Goal: Check status: Check status

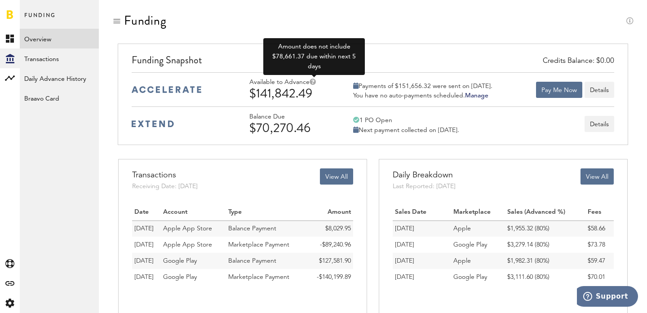
click at [313, 82] on icon at bounding box center [313, 82] width 6 height 6
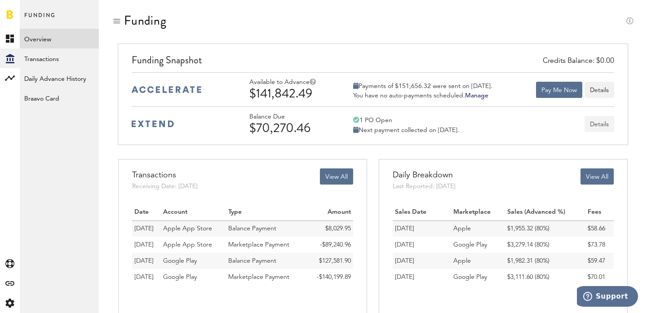
click at [601, 121] on button "Details" at bounding box center [599, 124] width 30 height 16
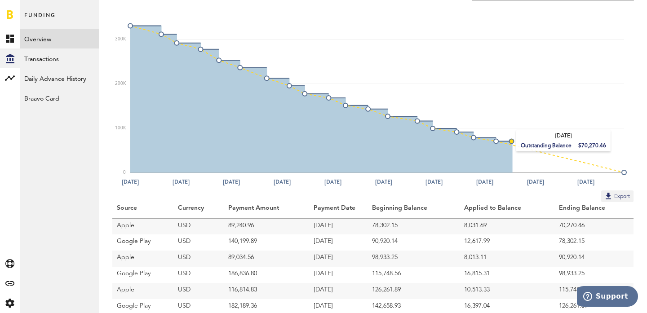
scroll to position [58, 0]
click at [31, 38] on link "Overview" at bounding box center [59, 39] width 79 height 20
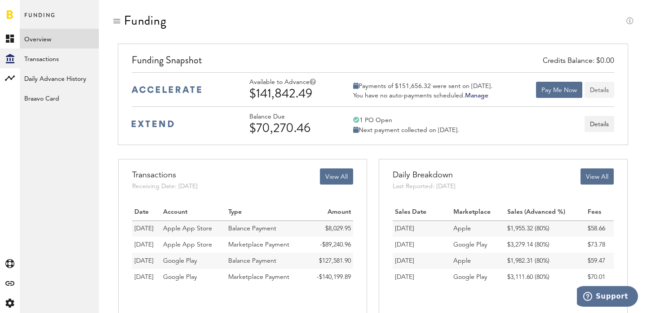
click at [598, 89] on button "Details" at bounding box center [599, 90] width 30 height 16
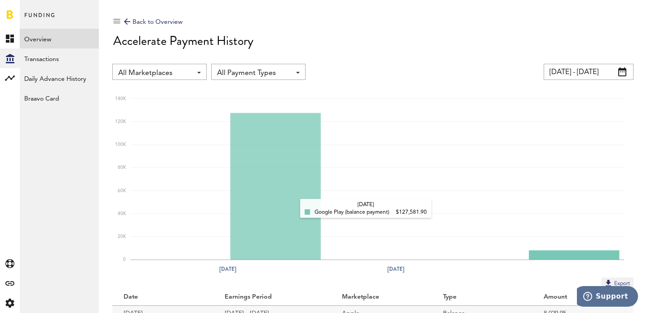
scroll to position [56, 0]
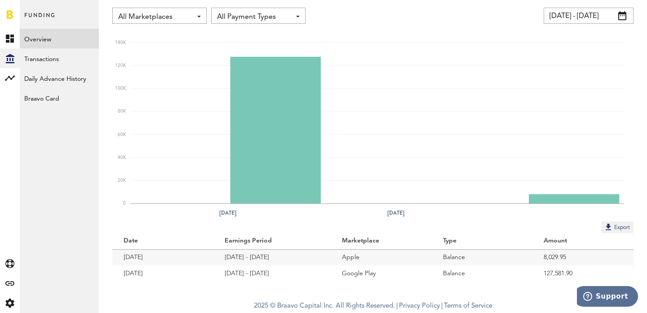
click at [265, 274] on td "[DATE] - [DATE]" at bounding box center [271, 273] width 117 height 16
click at [64, 62] on link "Transactions" at bounding box center [59, 59] width 79 height 20
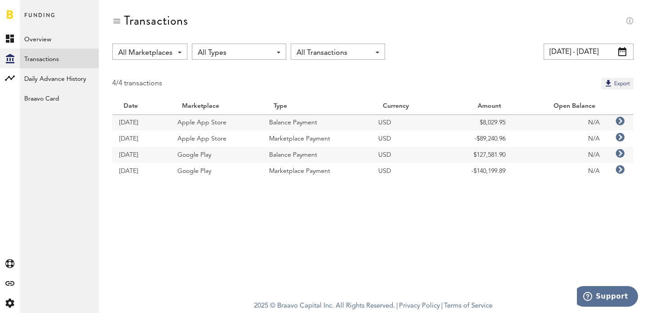
click at [622, 120] on icon at bounding box center [619, 121] width 9 height 9
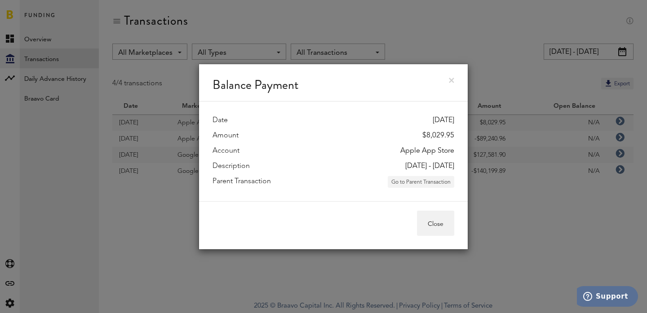
click at [431, 184] on button "Go to Parent Transaction" at bounding box center [421, 182] width 66 height 12
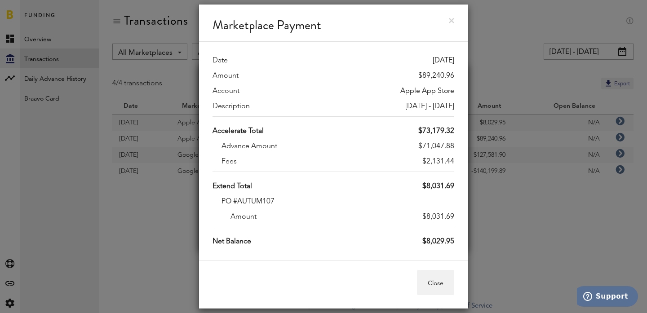
drag, startPoint x: 417, startPoint y: 130, endPoint x: 452, endPoint y: 136, distance: 36.0
click at [452, 136] on div "Accelerate Total $73,179.32" at bounding box center [333, 131] width 242 height 11
click at [454, 19] on link at bounding box center [451, 20] width 5 height 5
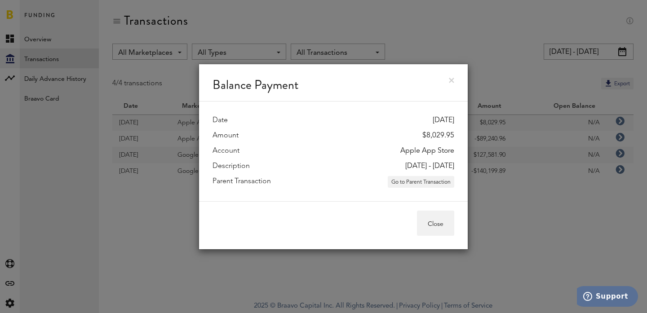
click at [452, 78] on link at bounding box center [451, 80] width 5 height 5
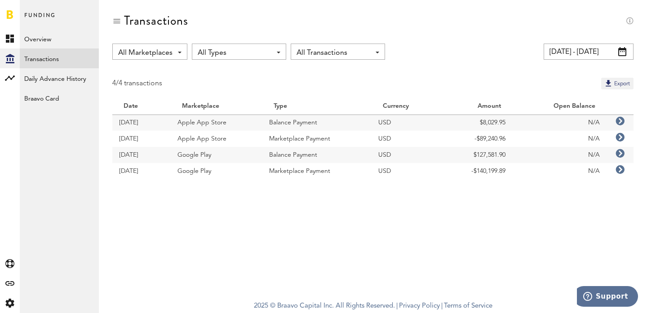
click at [608, 53] on input "[DATE] - [DATE]" at bounding box center [589, 52] width 90 height 16
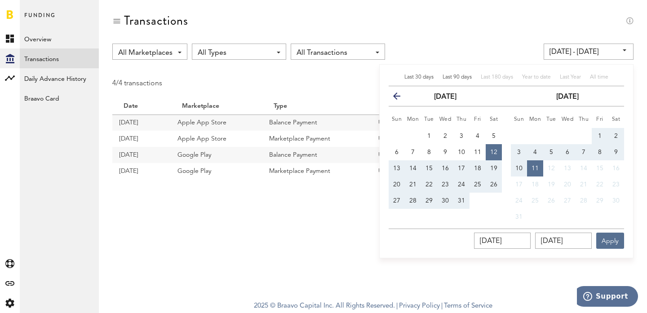
click at [460, 79] on span "Last 90 days" at bounding box center [456, 77] width 29 height 5
type input "[DATE] - [DATE]"
type input "[DATE]"
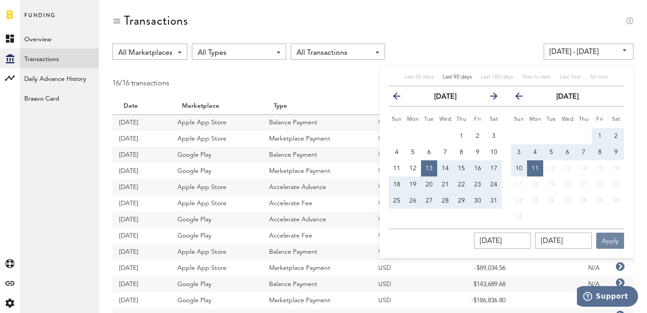
click at [617, 240] on button "Apply" at bounding box center [610, 241] width 28 height 16
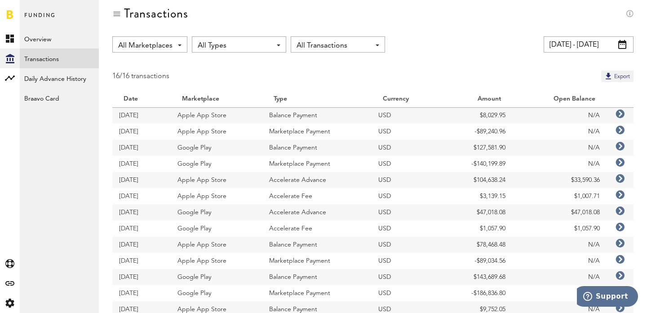
scroll to position [8, 0]
click at [47, 43] on link "Overview" at bounding box center [59, 39] width 79 height 20
